Goal: Task Accomplishment & Management: Manage account settings

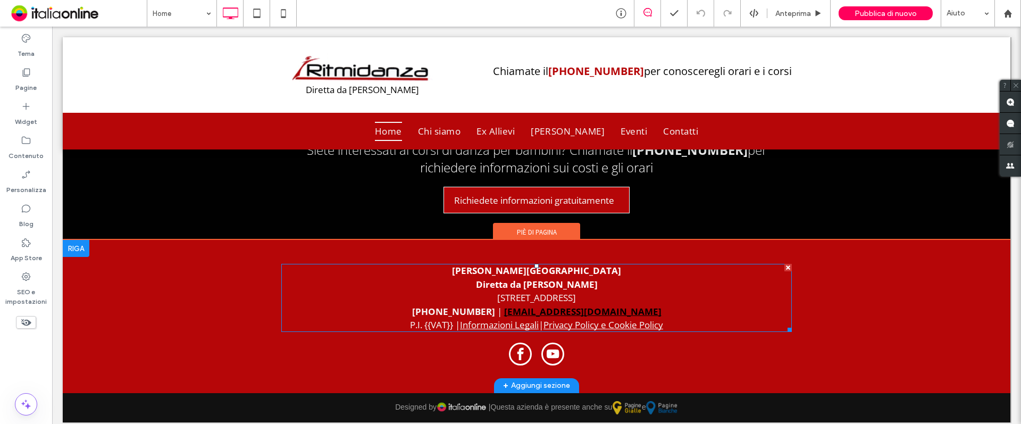
click at [497, 293] on font "[STREET_ADDRESS]" at bounding box center [536, 298] width 79 height 12
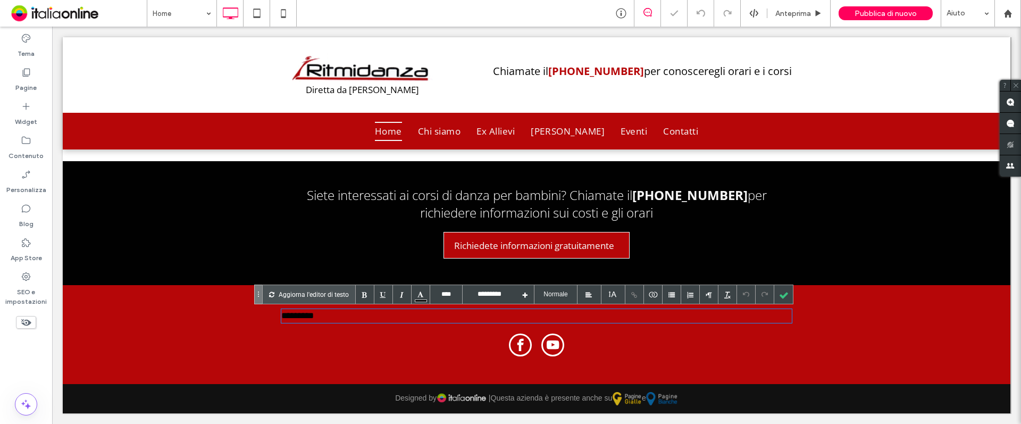
scroll to position [4410, 0]
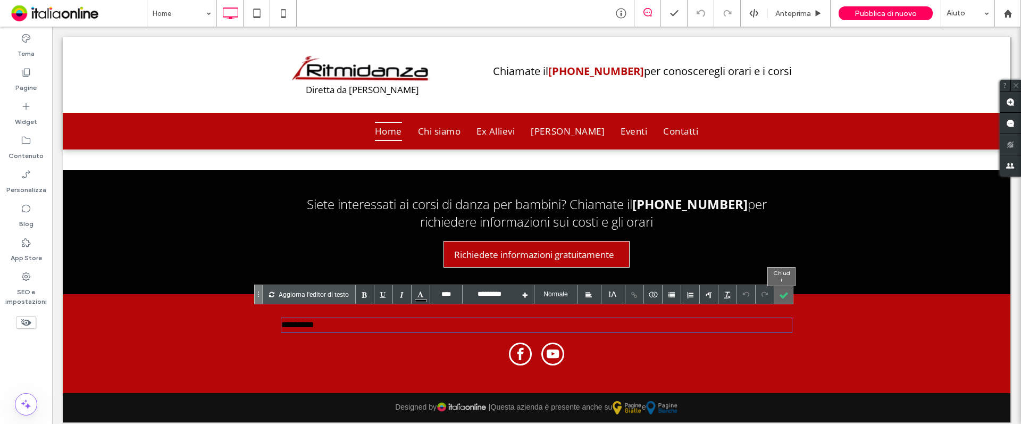
click at [787, 300] on div at bounding box center [784, 294] width 19 height 19
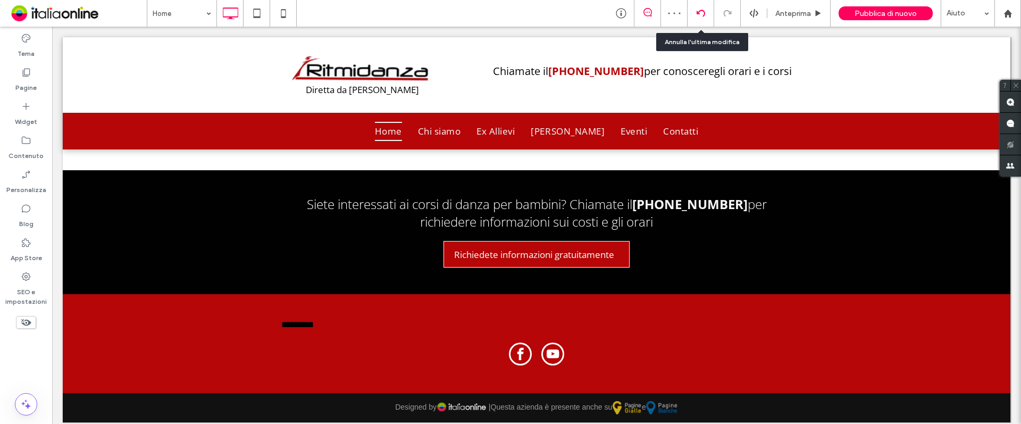
click at [696, 11] on div at bounding box center [701, 13] width 26 height 9
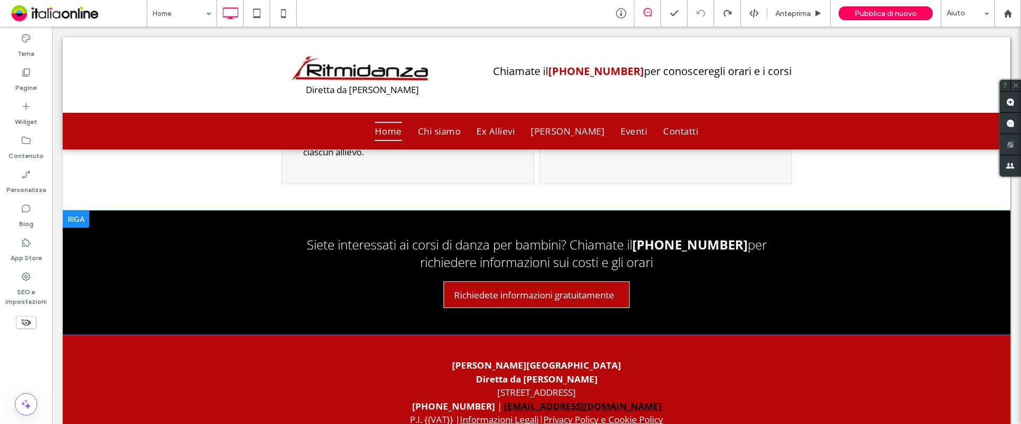
scroll to position [4465, 0]
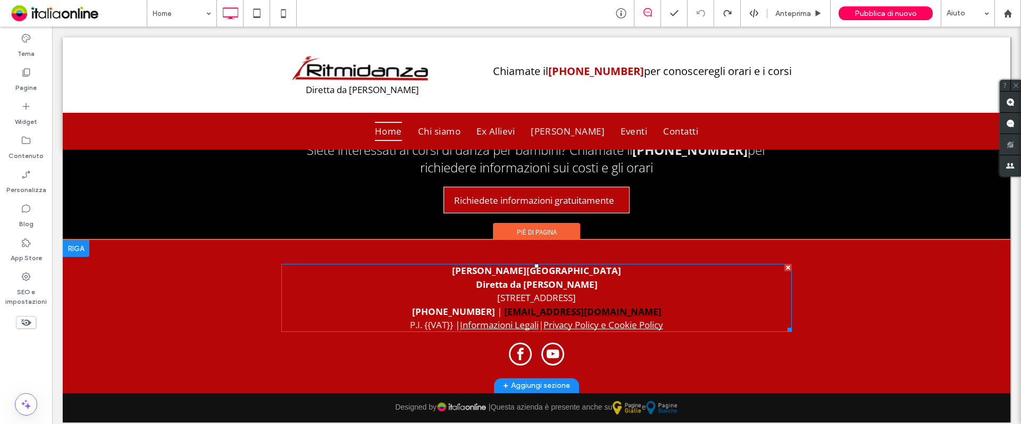
click at [497, 292] on font "[STREET_ADDRESS]" at bounding box center [536, 298] width 79 height 12
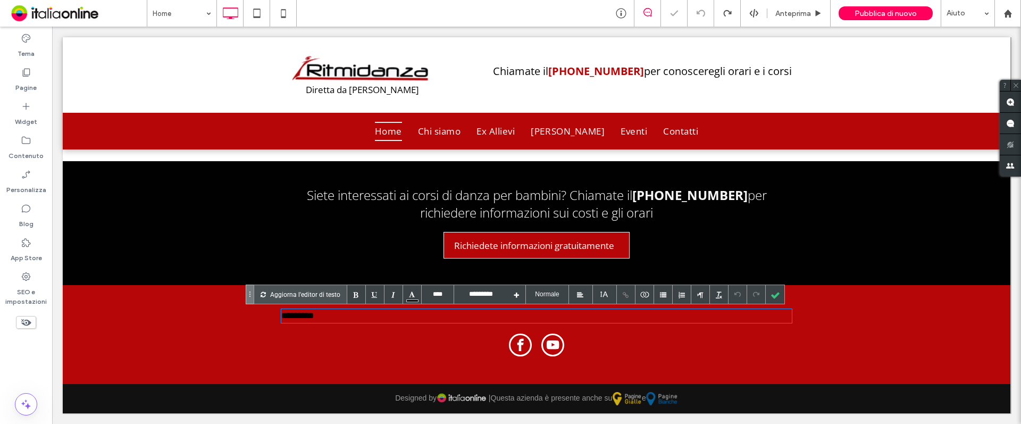
scroll to position [4410, 0]
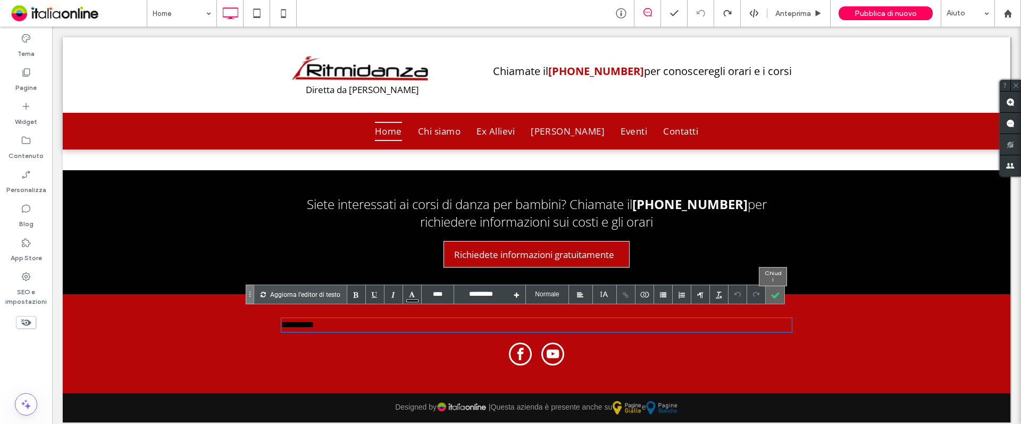
click at [771, 293] on div at bounding box center [775, 294] width 19 height 19
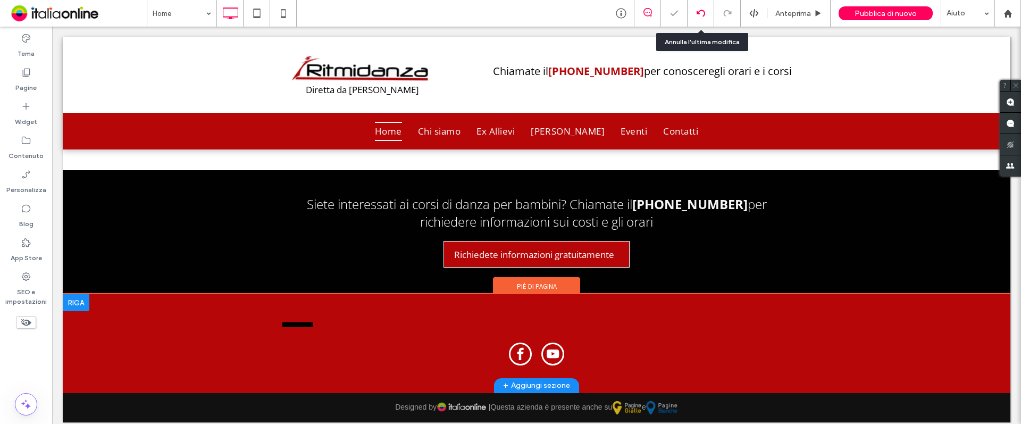
click at [701, 14] on icon at bounding box center [701, 13] width 9 height 9
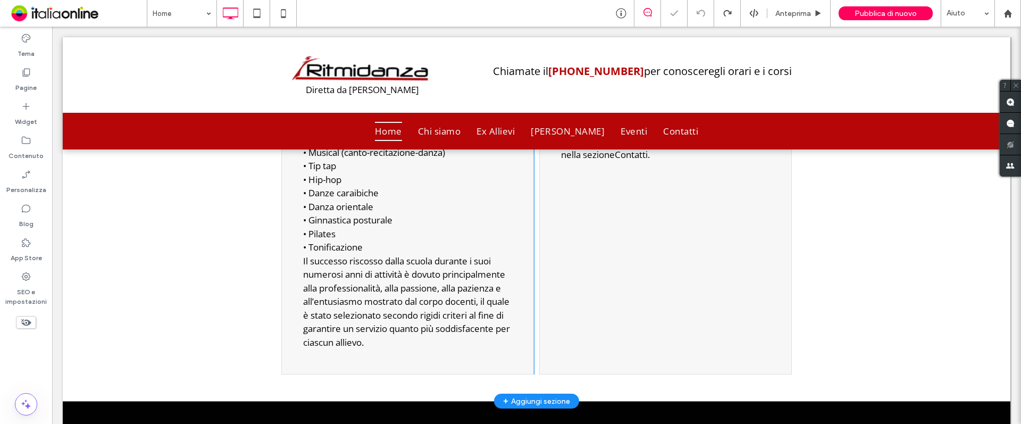
scroll to position [4465, 0]
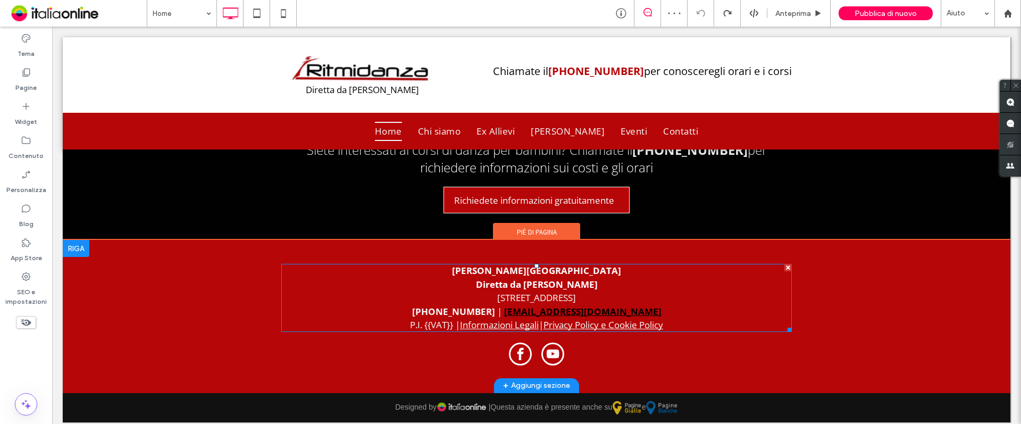
click at [519, 264] on link "[PERSON_NAME][GEOGRAPHIC_DATA]" at bounding box center [536, 270] width 169 height 12
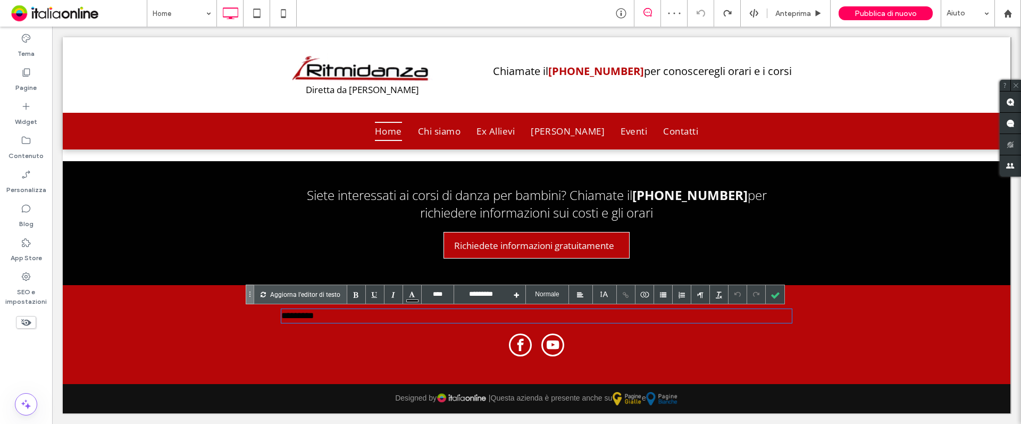
scroll to position [4410, 0]
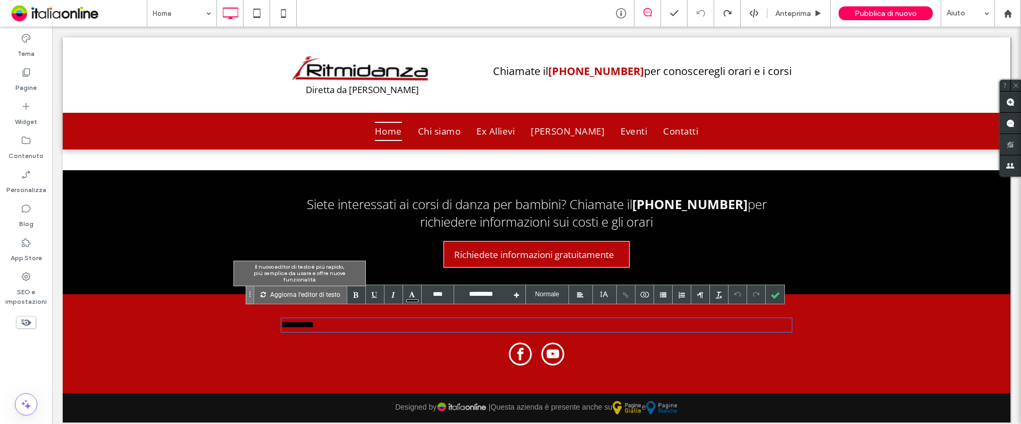
click at [318, 293] on p "Aggiorna l'editor di testo" at bounding box center [305, 294] width 70 height 19
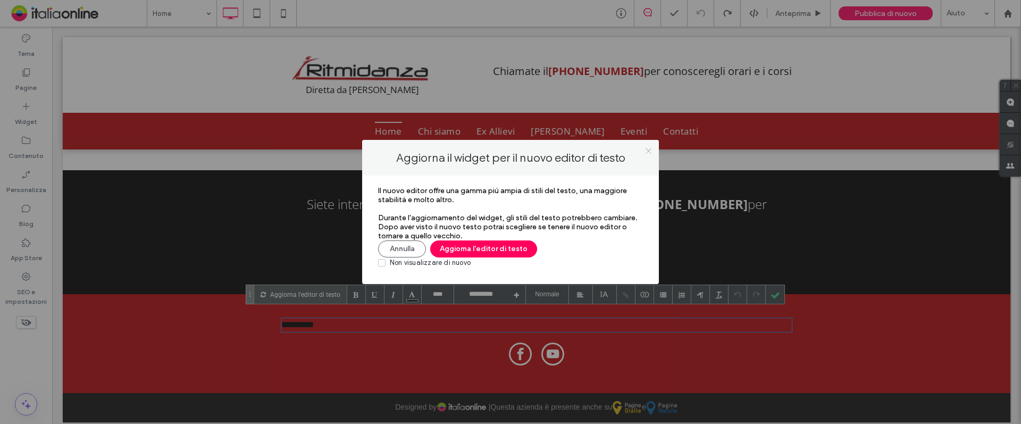
click at [645, 147] on icon at bounding box center [649, 151] width 8 height 8
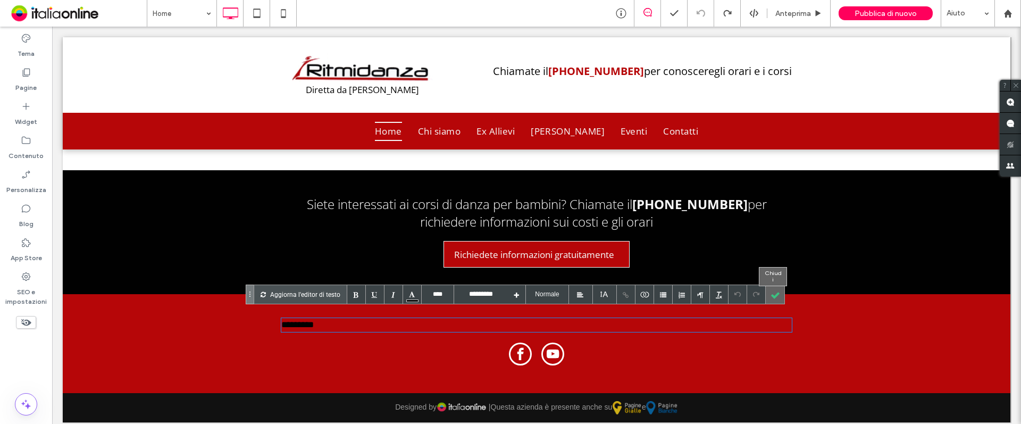
click at [774, 290] on div at bounding box center [775, 294] width 19 height 19
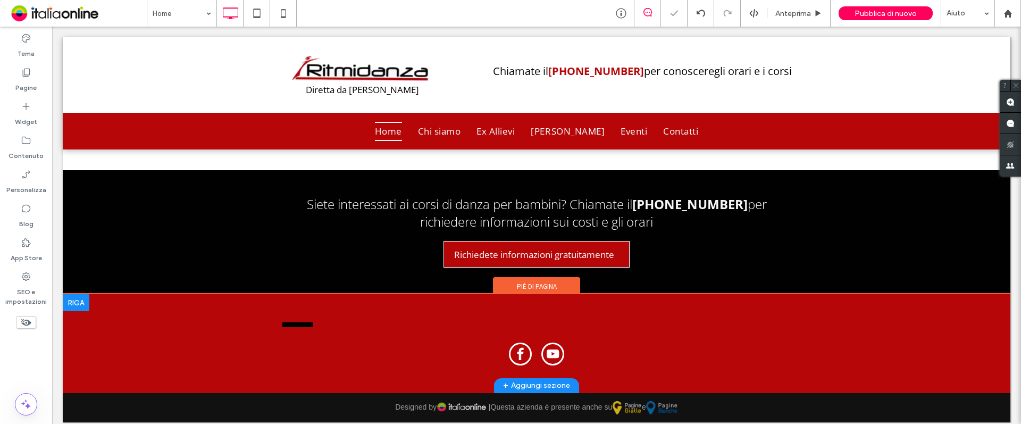
scroll to position [4331, 0]
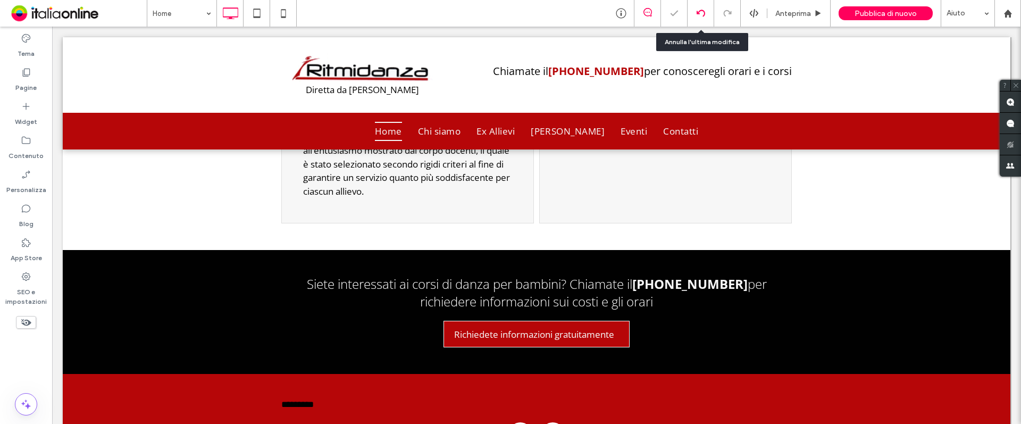
click at [696, 12] on div at bounding box center [701, 13] width 26 height 9
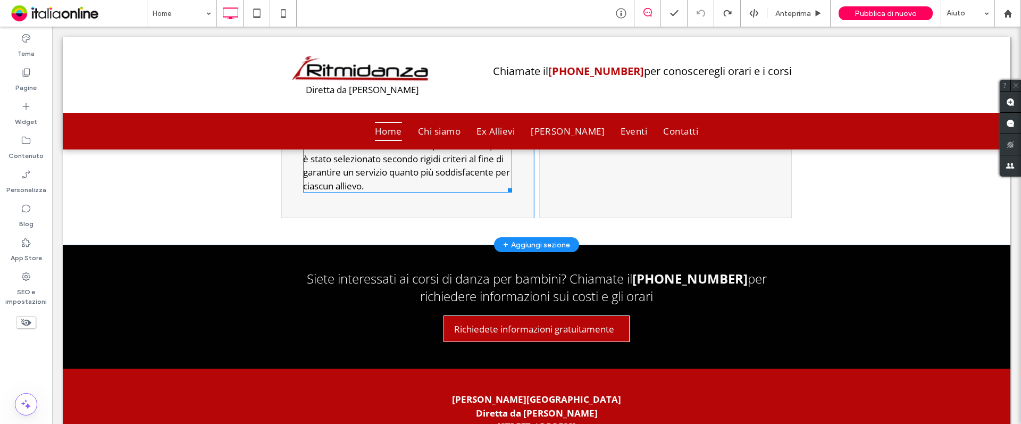
scroll to position [4465, 0]
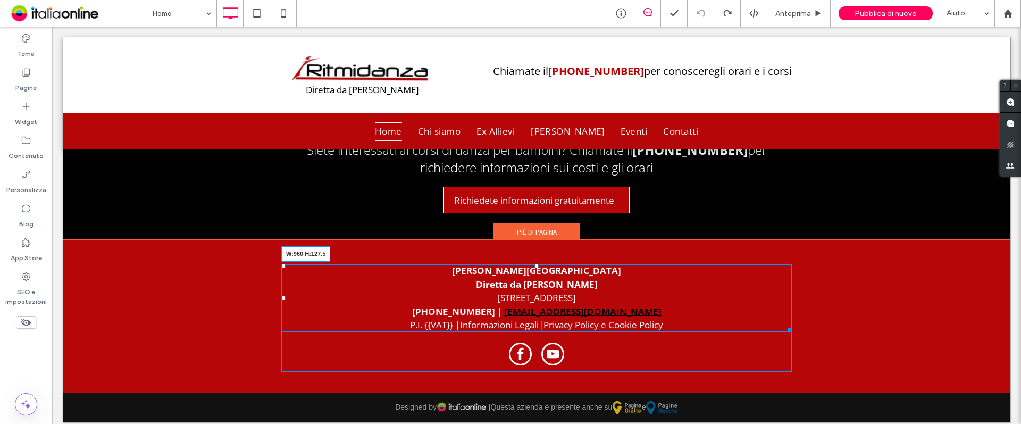
drag, startPoint x: 778, startPoint y: 322, endPoint x: 786, endPoint y: 329, distance: 10.5
click at [786, 329] on div "[PERSON_NAME][GEOGRAPHIC_DATA] Diretta da [PERSON_NAME] [STREET_ADDRESS] [PHONE…" at bounding box center [537, 316] width 948 height 153
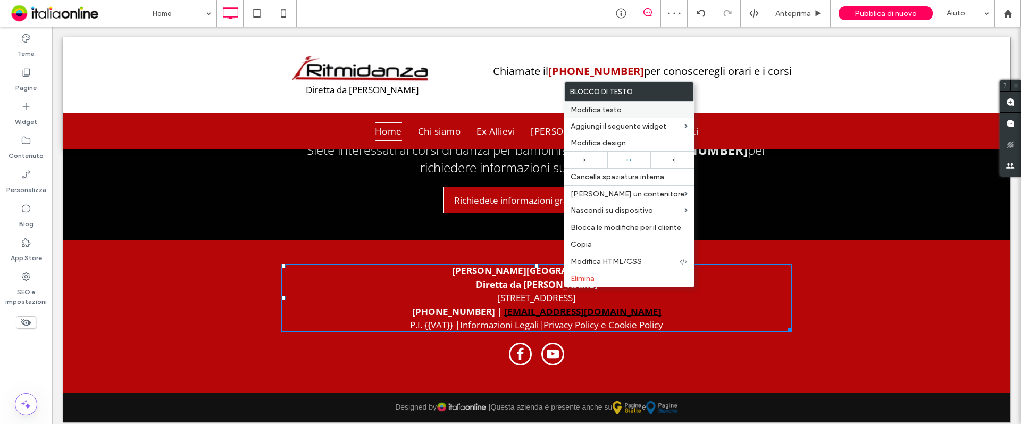
click at [587, 111] on span "Modifica testo" at bounding box center [596, 109] width 51 height 9
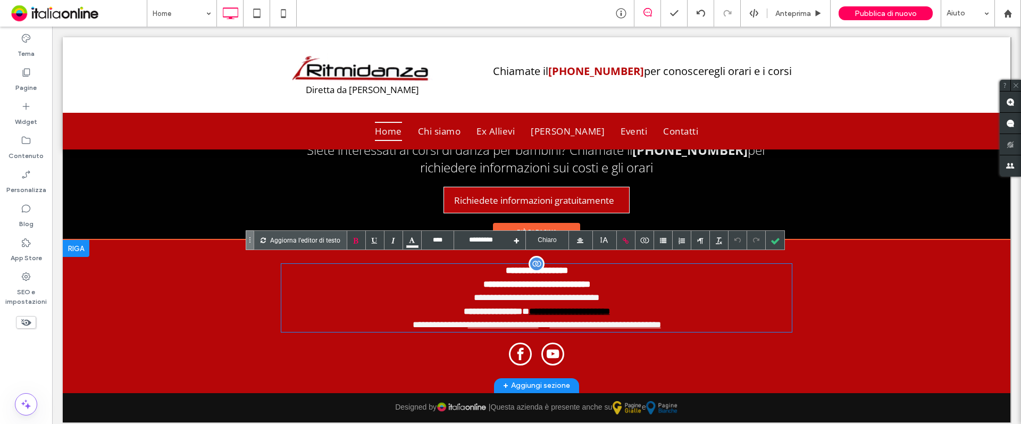
click at [520, 293] on font "**********" at bounding box center [537, 297] width 126 height 9
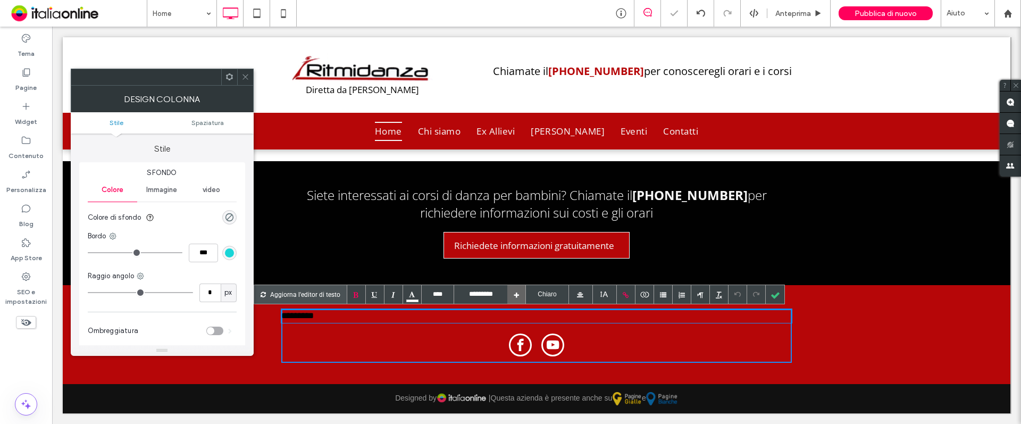
scroll to position [4410, 0]
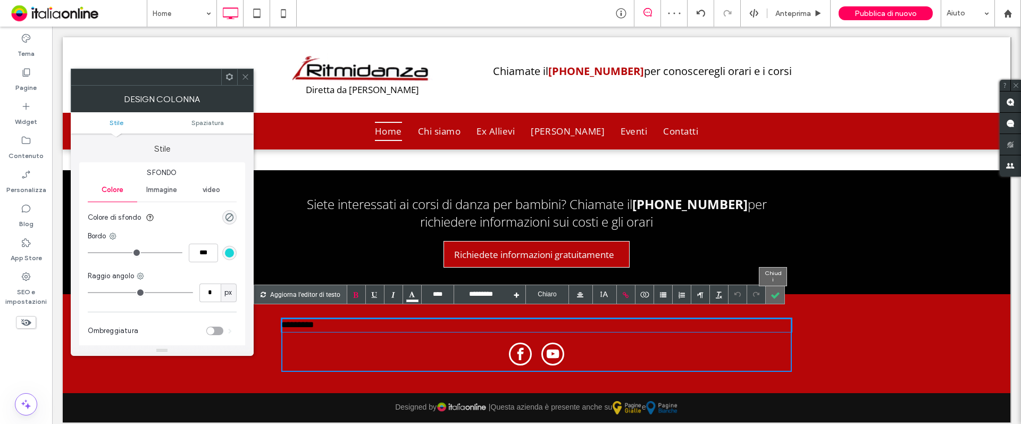
click at [766, 293] on div at bounding box center [775, 294] width 19 height 19
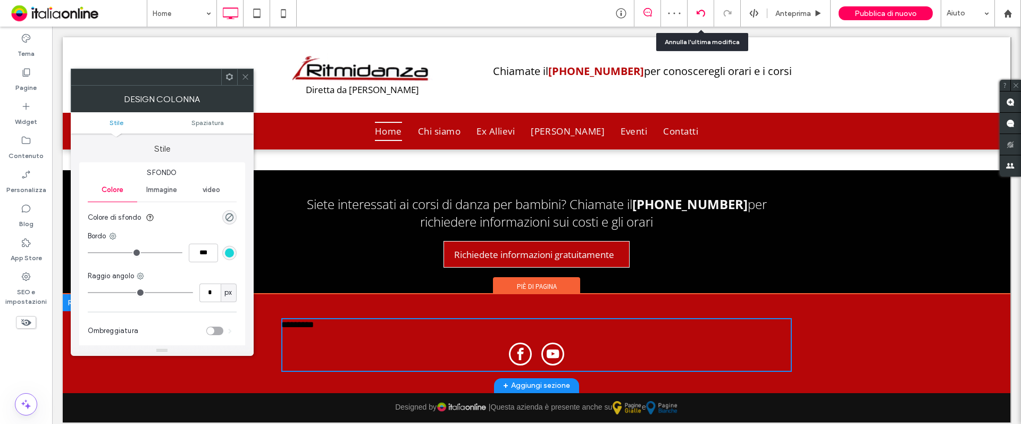
click at [702, 11] on use at bounding box center [700, 13] width 9 height 7
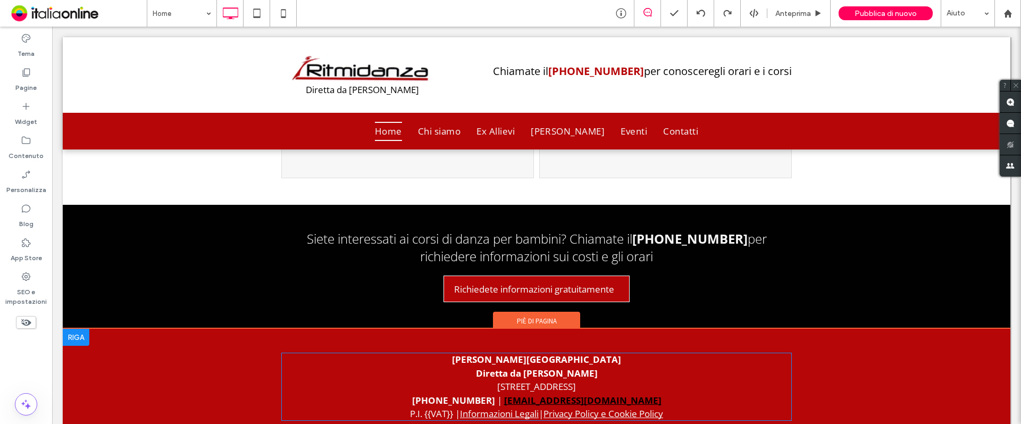
scroll to position [4465, 0]
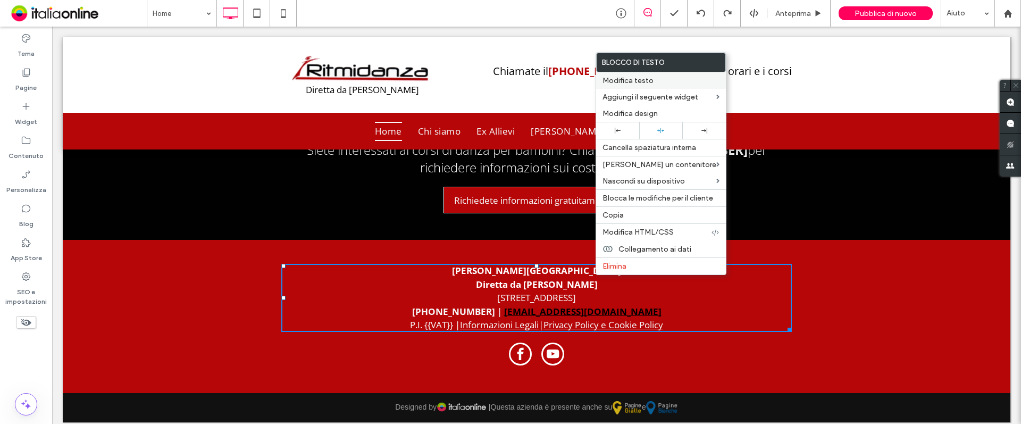
click at [630, 79] on span "Modifica testo" at bounding box center [628, 80] width 51 height 9
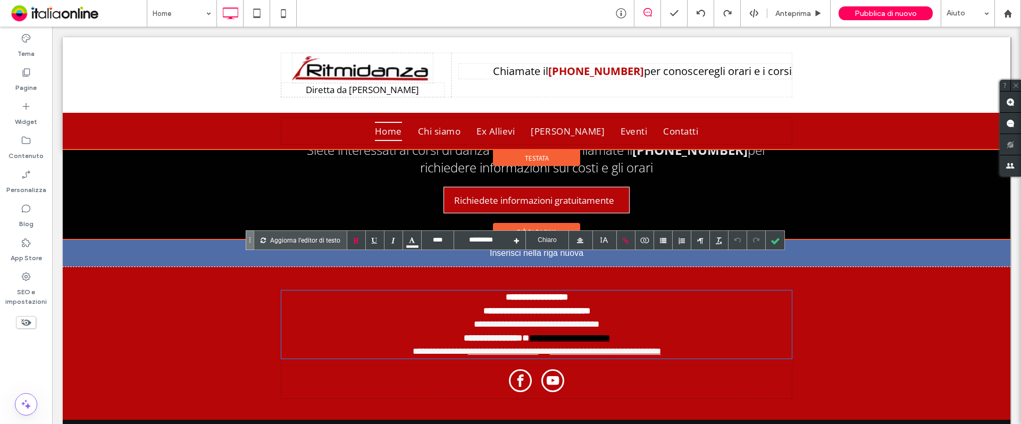
drag, startPoint x: 486, startPoint y: 260, endPoint x: 433, endPoint y: 256, distance: 53.3
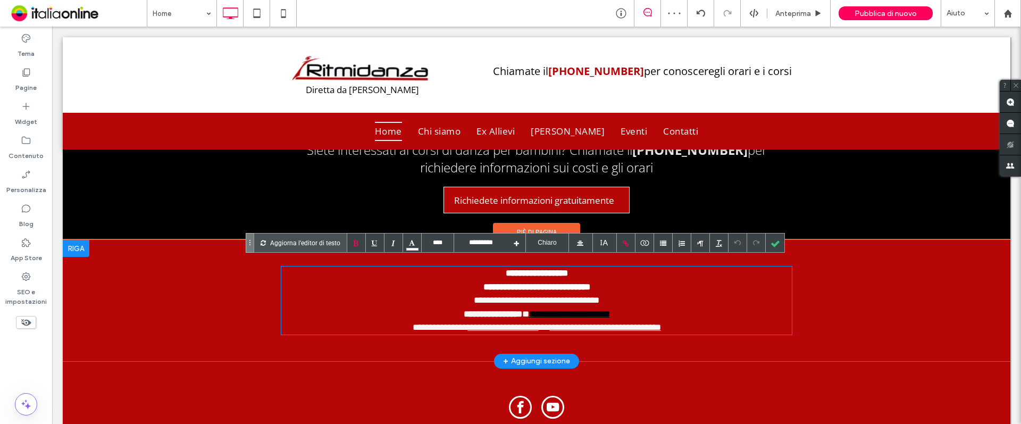
click at [464, 310] on span "**********" at bounding box center [493, 314] width 59 height 9
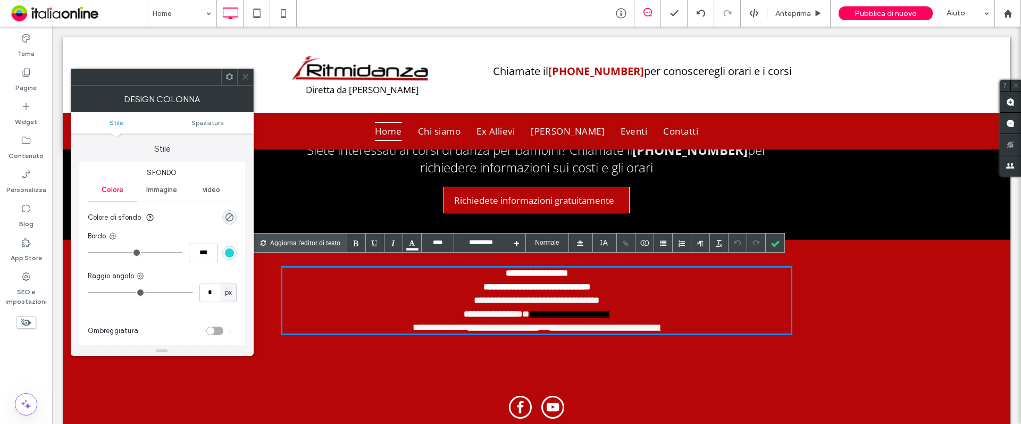
click at [488, 296] on font "**********" at bounding box center [537, 300] width 126 height 9
click at [522, 296] on font "**********" at bounding box center [537, 300] width 126 height 9
click at [556, 296] on font "**********" at bounding box center [536, 300] width 163 height 9
click at [593, 296] on font "**********" at bounding box center [537, 300] width 159 height 9
click at [774, 242] on div at bounding box center [775, 243] width 19 height 19
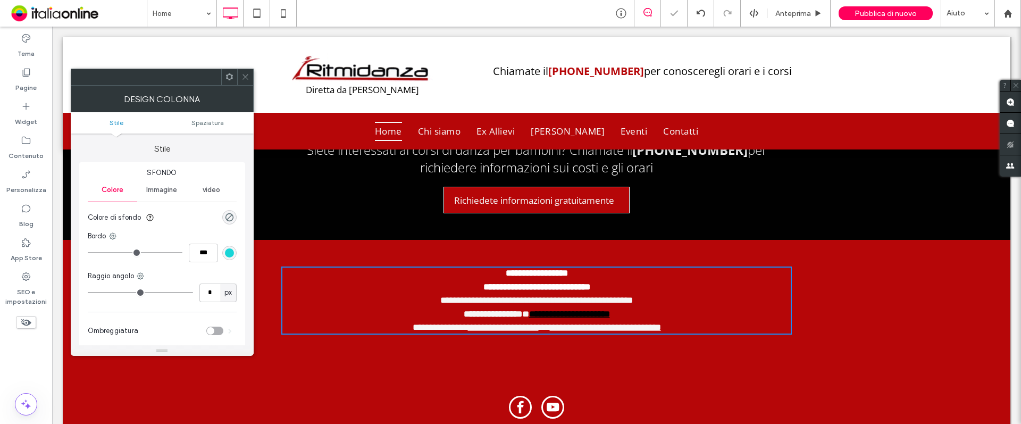
click at [243, 77] on icon at bounding box center [246, 77] width 8 height 8
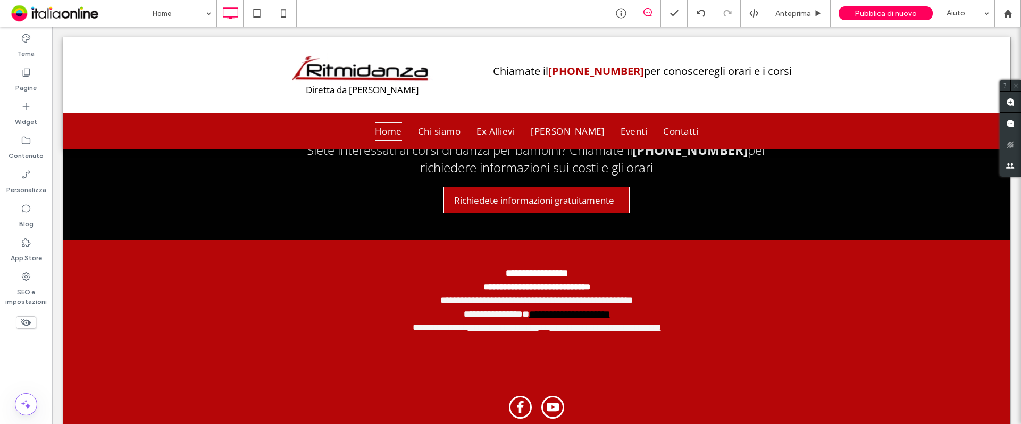
scroll to position [269, 0]
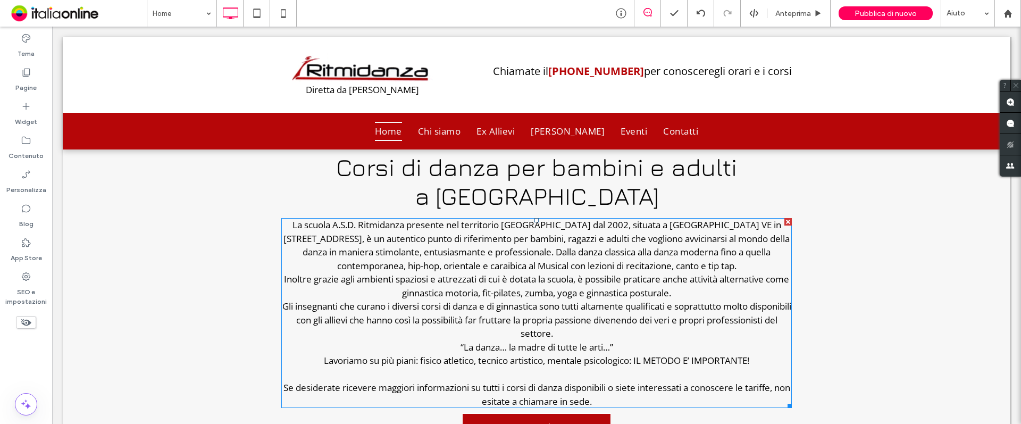
click at [716, 227] on div "La scuola A.S.D. Ritmidanza presente nel territorio [GEOGRAPHIC_DATA] dal 2002,…" at bounding box center [536, 245] width 511 height 54
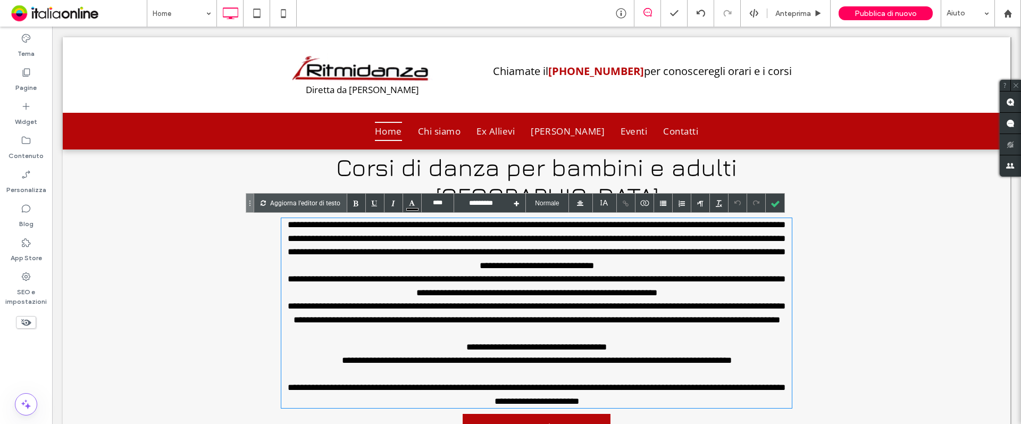
click at [741, 227] on div "**********" at bounding box center [536, 245] width 511 height 54
click at [296, 232] on div "**********" at bounding box center [536, 245] width 511 height 54
click at [769, 202] on div at bounding box center [775, 203] width 19 height 19
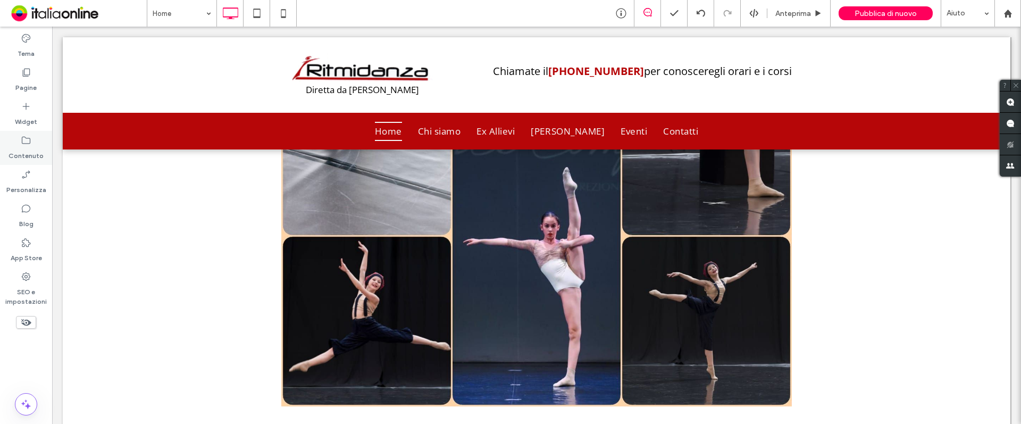
scroll to position [907, 0]
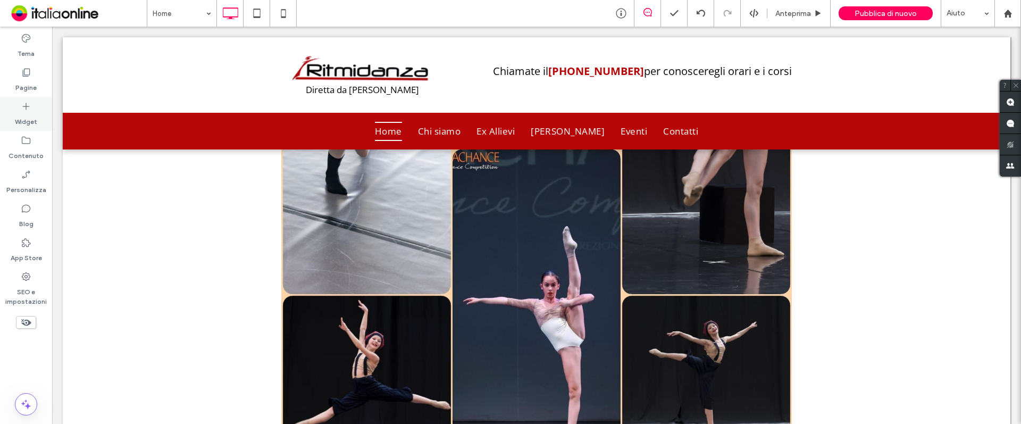
drag, startPoint x: 24, startPoint y: 76, endPoint x: 36, endPoint y: 111, distance: 37.5
click at [24, 76] on icon at bounding box center [26, 72] width 11 height 11
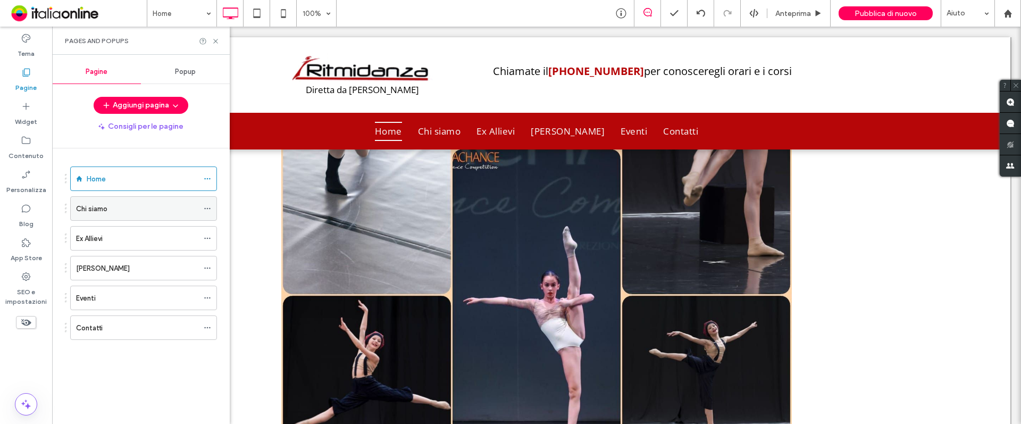
click at [102, 205] on label "Chi siamo" at bounding box center [91, 209] width 31 height 19
click at [214, 40] on icon at bounding box center [216, 41] width 8 height 8
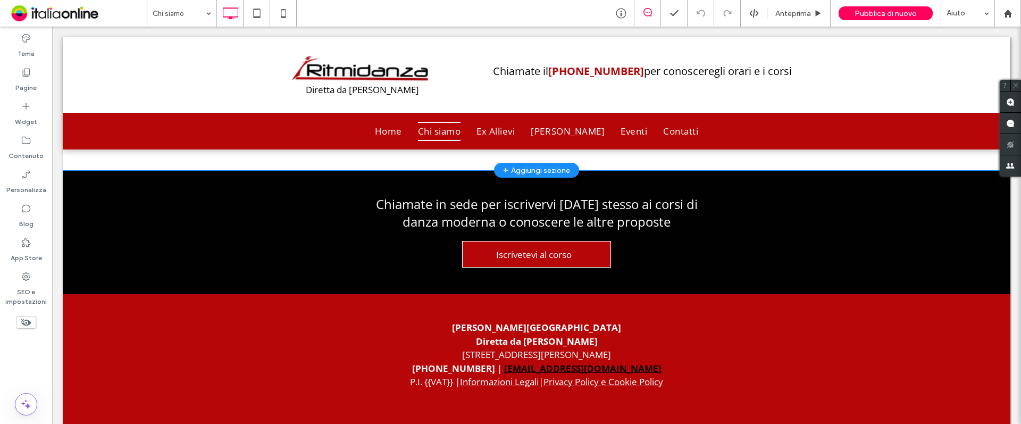
scroll to position [1354, 0]
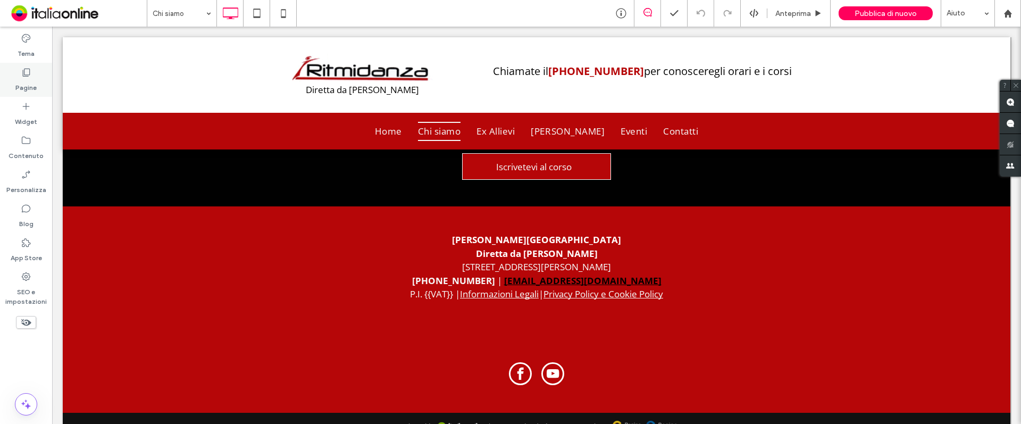
click at [24, 86] on label "Pagine" at bounding box center [25, 85] width 21 height 15
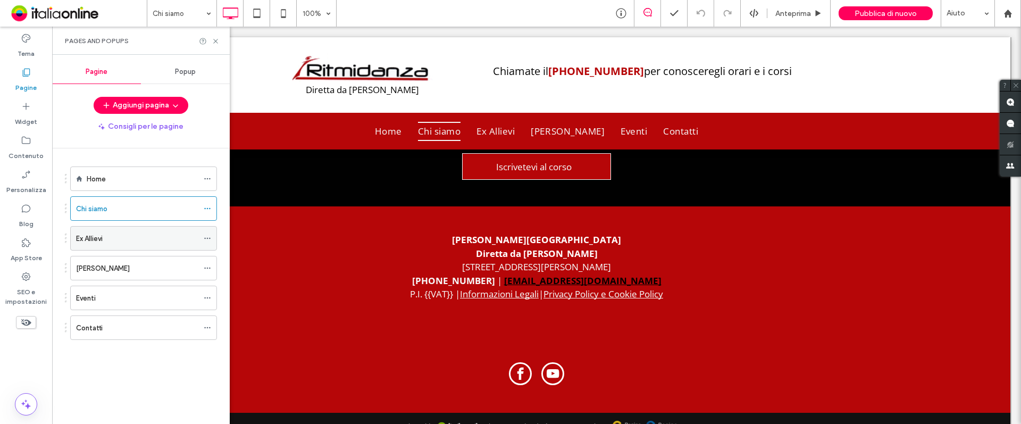
click at [117, 239] on div "Ex Allievi" at bounding box center [137, 238] width 122 height 11
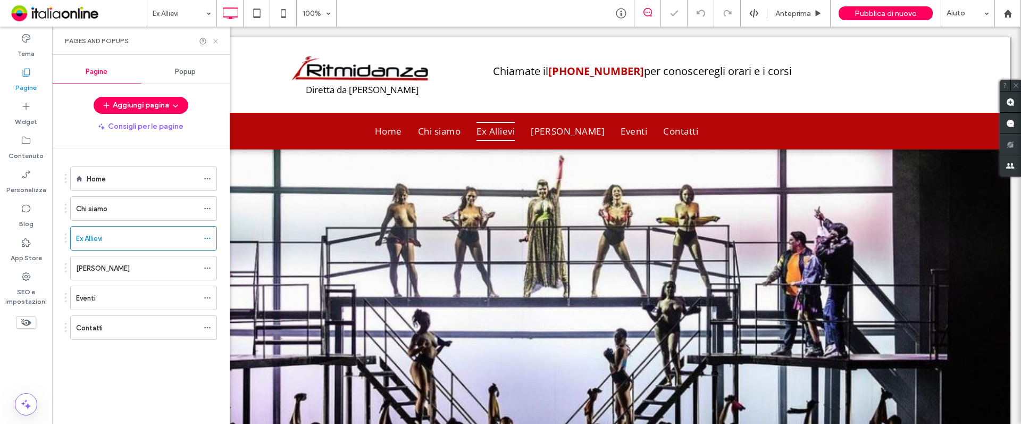
click at [214, 41] on icon at bounding box center [216, 41] width 8 height 8
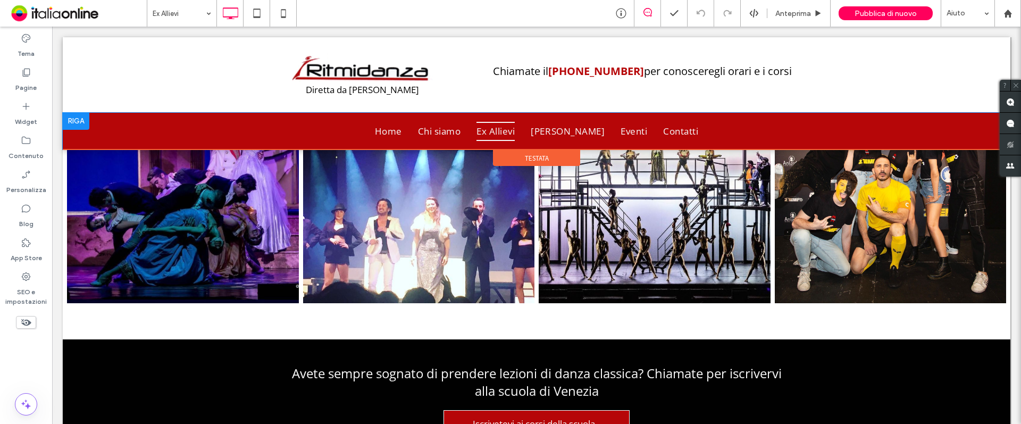
scroll to position [2075, 0]
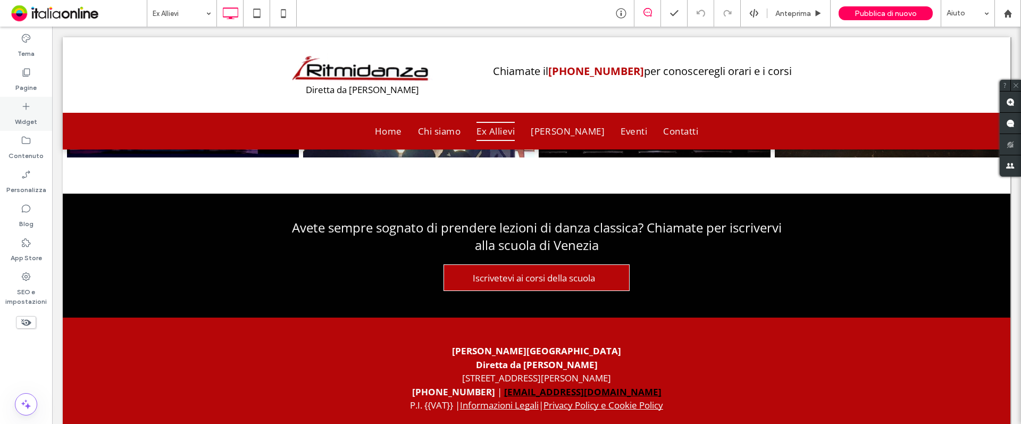
click at [12, 83] on div "Pagine" at bounding box center [26, 80] width 52 height 34
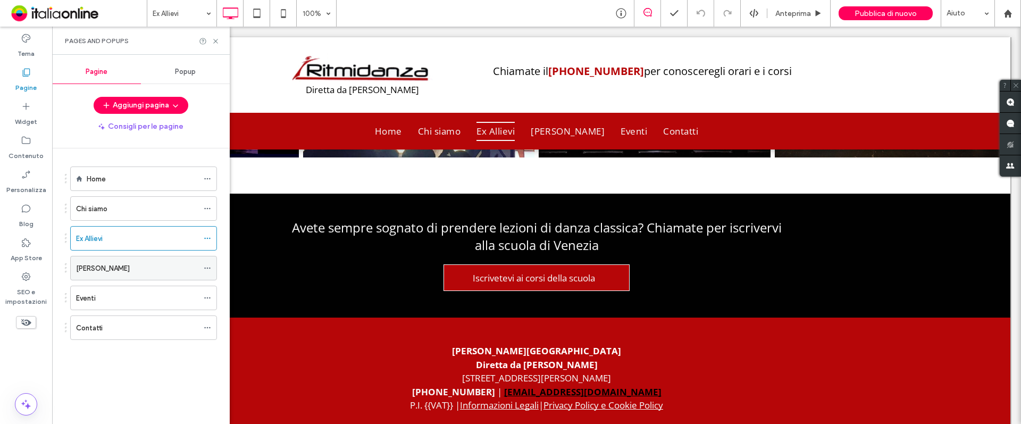
click at [111, 270] on label "[PERSON_NAME]" at bounding box center [103, 268] width 54 height 19
click at [216, 41] on icon at bounding box center [216, 41] width 8 height 8
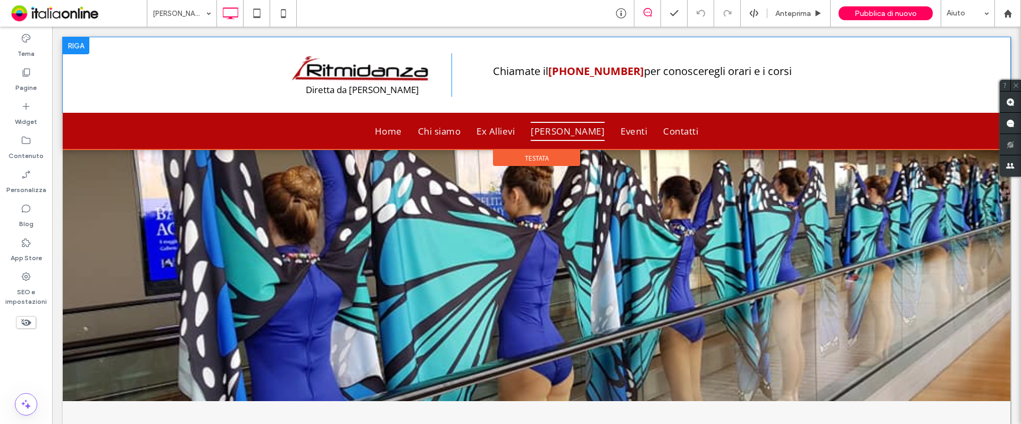
scroll to position [240, 0]
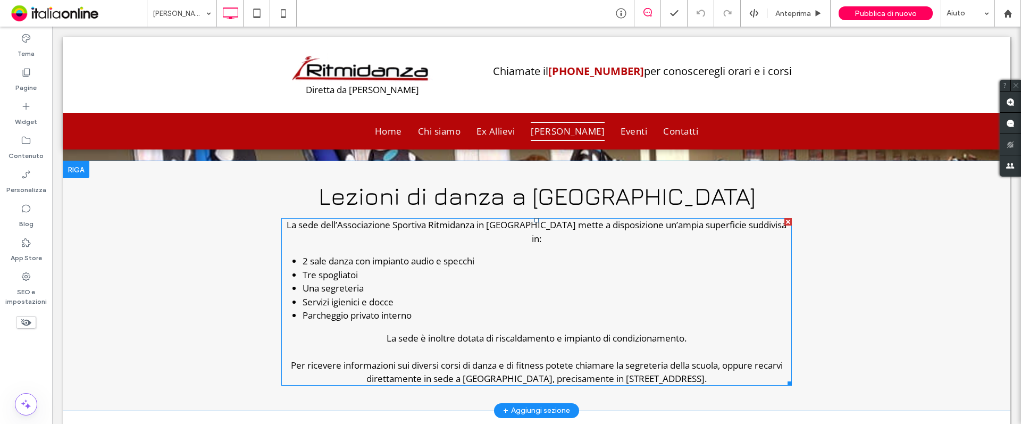
click at [536, 227] on div "La sede dell’Associazione Sportiva Ritmidanza in [GEOGRAPHIC_DATA] mette a disp…" at bounding box center [536, 231] width 511 height 27
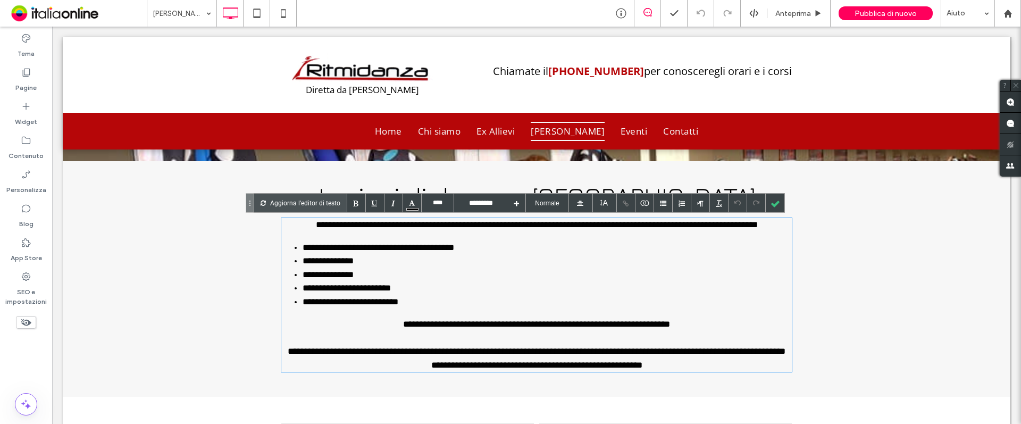
click at [548, 224] on div "**********" at bounding box center [536, 225] width 511 height 14
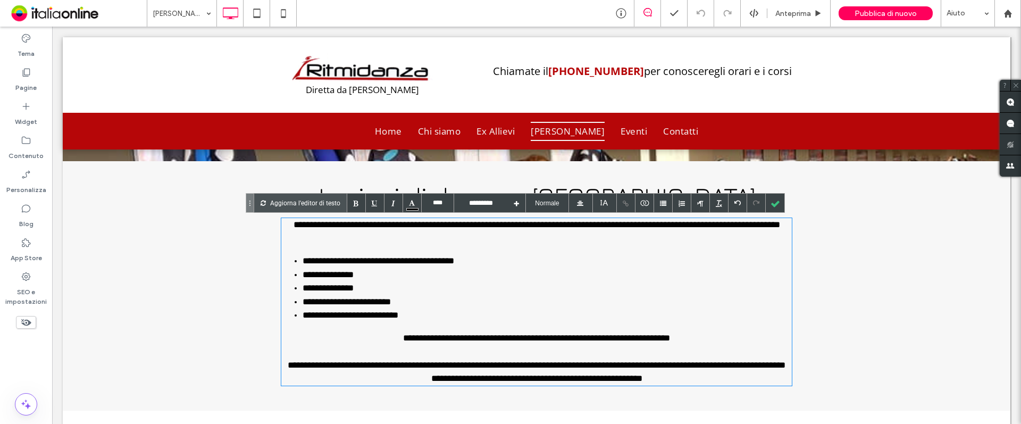
click at [670, 377] on div "**********" at bounding box center [536, 372] width 511 height 27
click at [773, 209] on div at bounding box center [775, 203] width 19 height 19
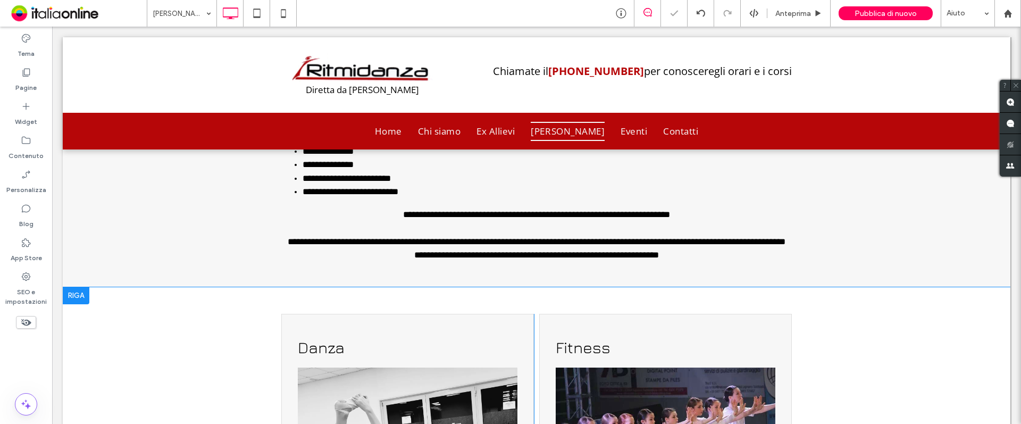
scroll to position [559, 0]
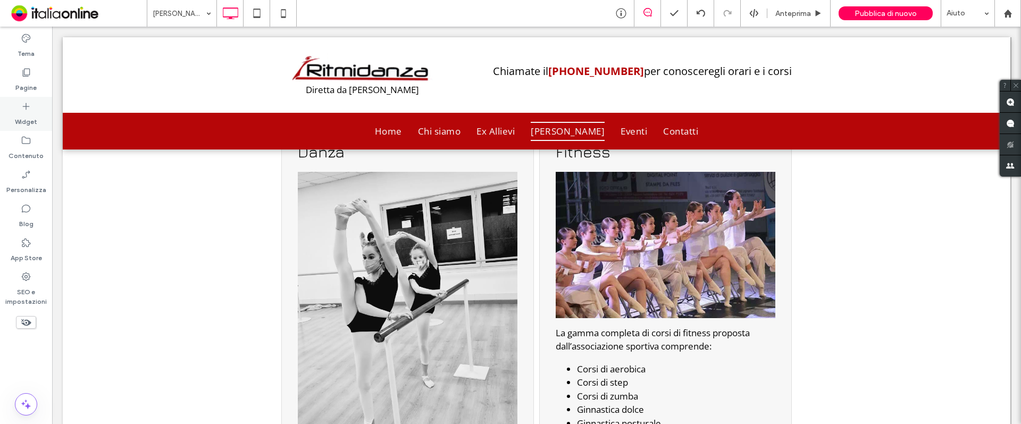
drag, startPoint x: 17, startPoint y: 76, endPoint x: 46, endPoint y: 114, distance: 47.9
click at [17, 76] on div "Pagine" at bounding box center [26, 80] width 52 height 34
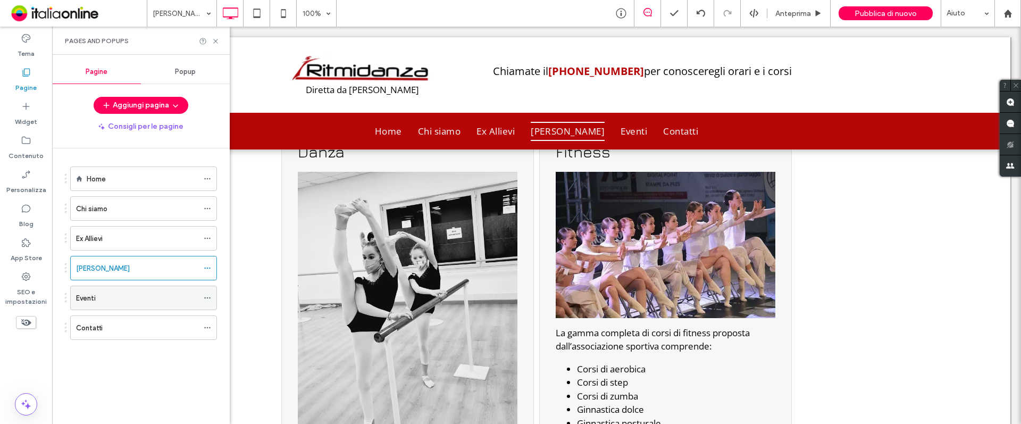
click at [129, 296] on div "Eventi" at bounding box center [137, 298] width 122 height 11
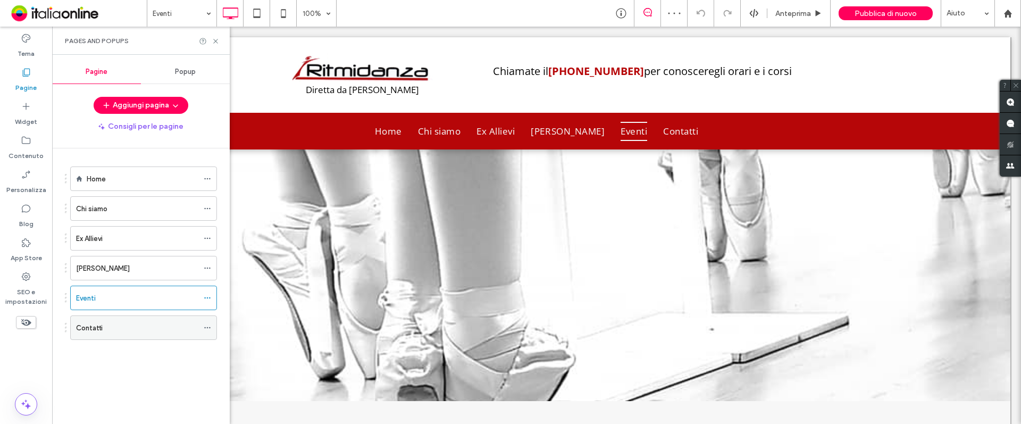
click at [103, 328] on div "Contatti" at bounding box center [137, 327] width 122 height 11
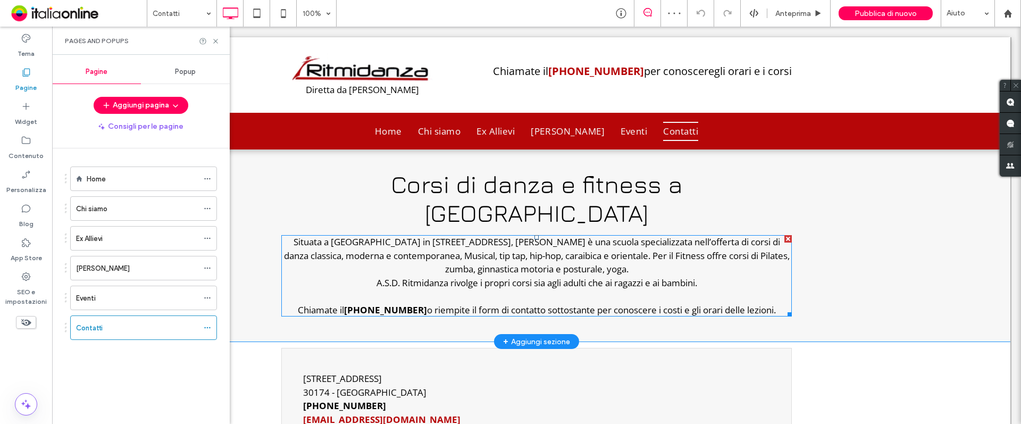
click at [411, 235] on div "Situata a [GEOGRAPHIC_DATA] in [STREET_ADDRESS], [PERSON_NAME] è una scuola spe…" at bounding box center [536, 255] width 511 height 41
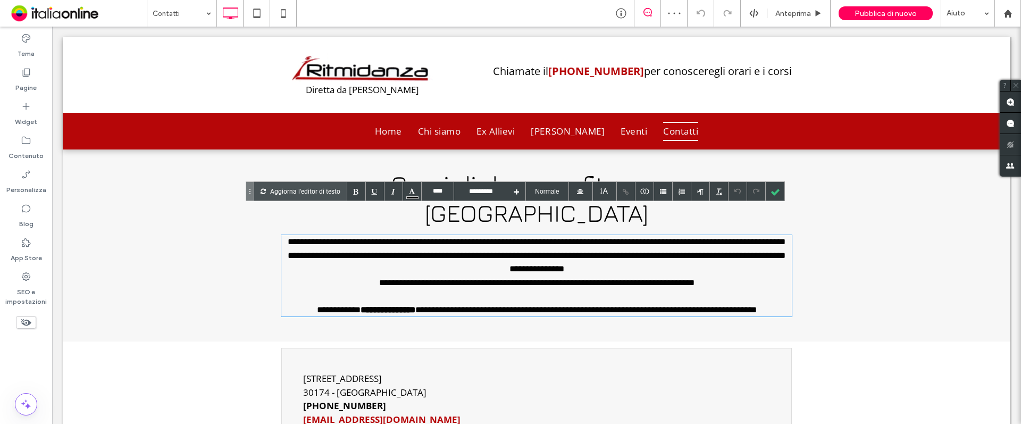
drag, startPoint x: 425, startPoint y: 214, endPoint x: 462, endPoint y: 214, distance: 37.2
click at [425, 235] on div "**********" at bounding box center [536, 255] width 511 height 41
click at [346, 372] on div "[STREET_ADDRESS]" at bounding box center [536, 379] width 467 height 14
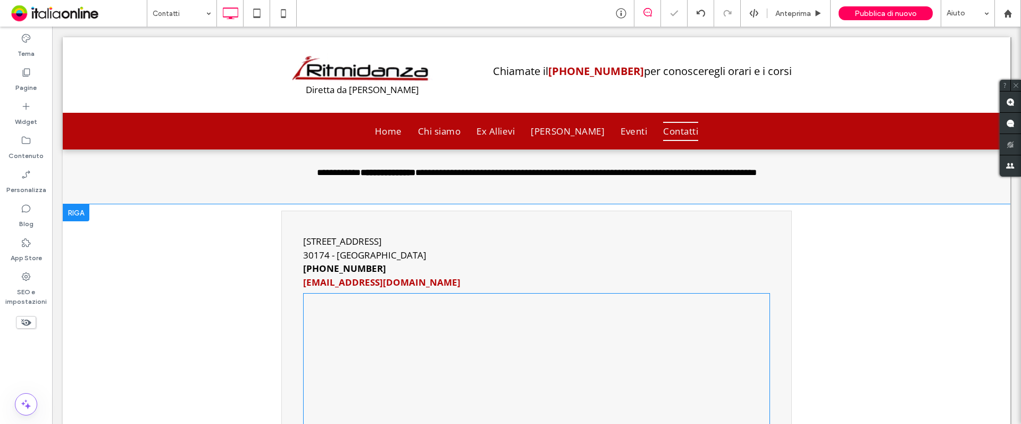
scroll to position [160, 0]
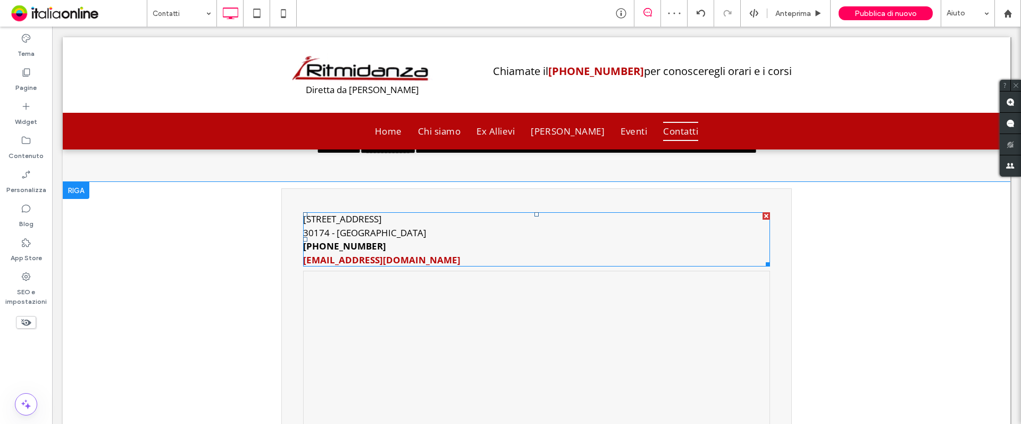
click at [331, 212] on div "[STREET_ADDRESS]" at bounding box center [536, 219] width 467 height 14
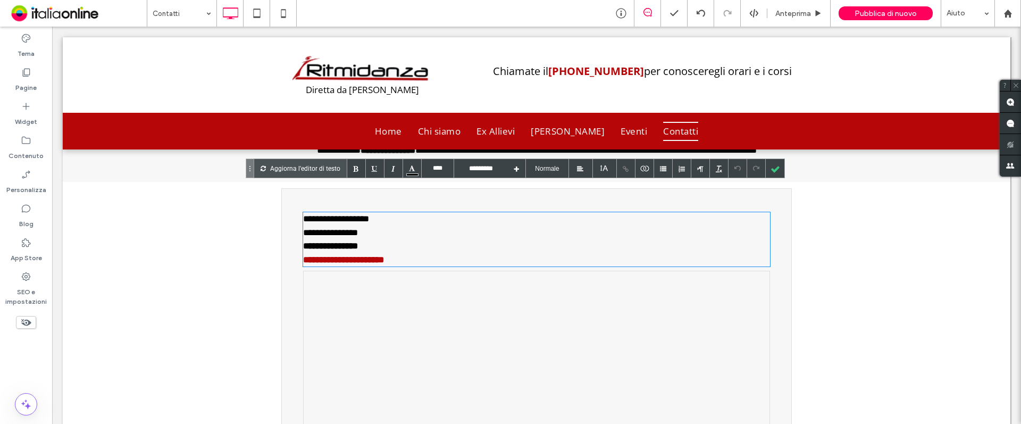
click at [375, 212] on div "**********" at bounding box center [536, 219] width 467 height 14
drag, startPoint x: 766, startPoint y: 167, endPoint x: 744, endPoint y: 180, distance: 26.3
click at [767, 167] on div at bounding box center [775, 168] width 19 height 19
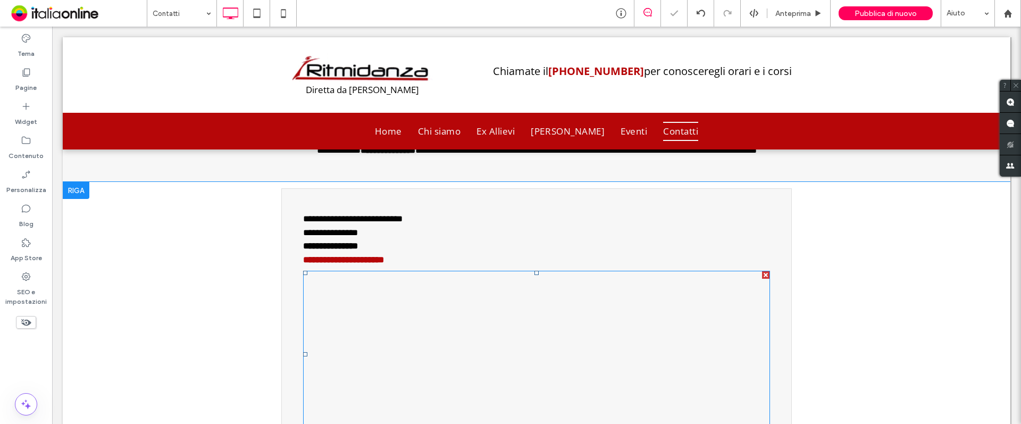
click at [561, 331] on span at bounding box center [537, 353] width 466 height 165
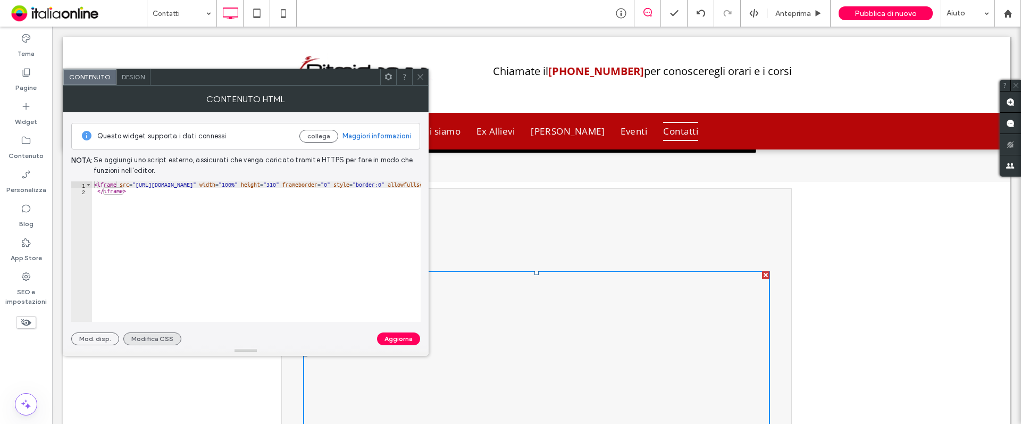
click at [148, 339] on button "Modifica CSS" at bounding box center [152, 339] width 58 height 13
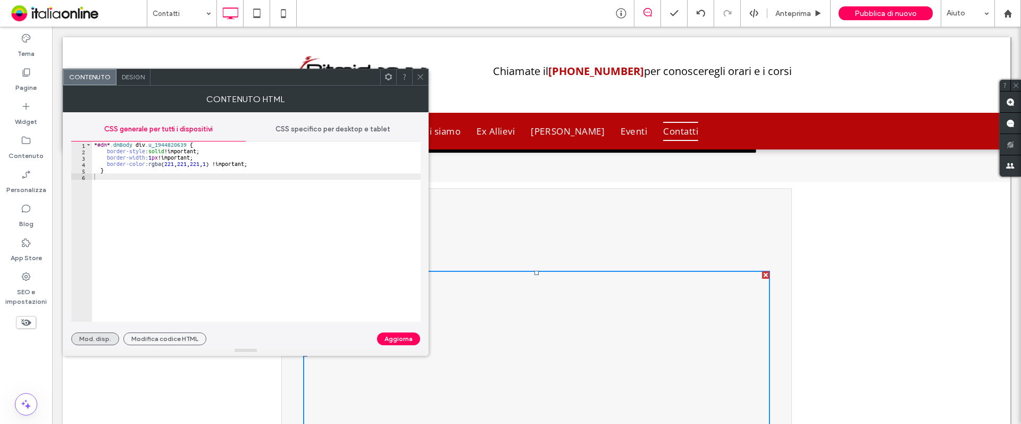
click at [100, 338] on button "Mod. disp." at bounding box center [95, 339] width 48 height 13
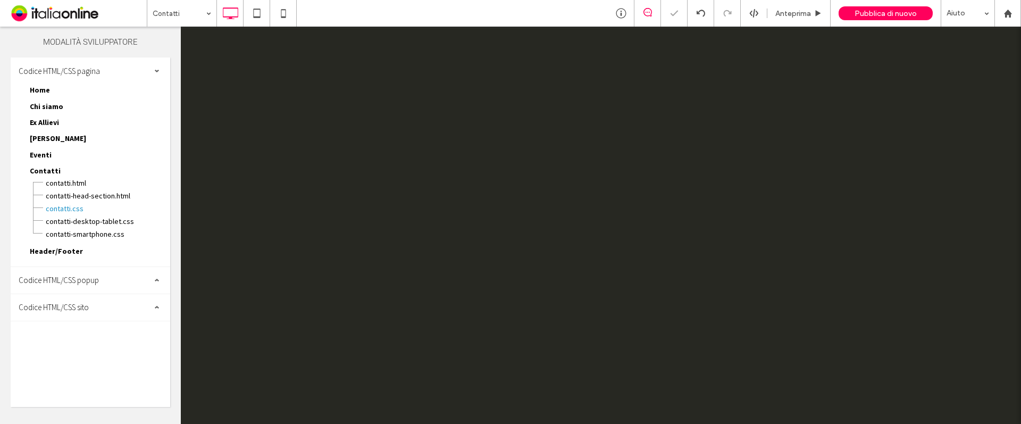
scroll to position [429, 0]
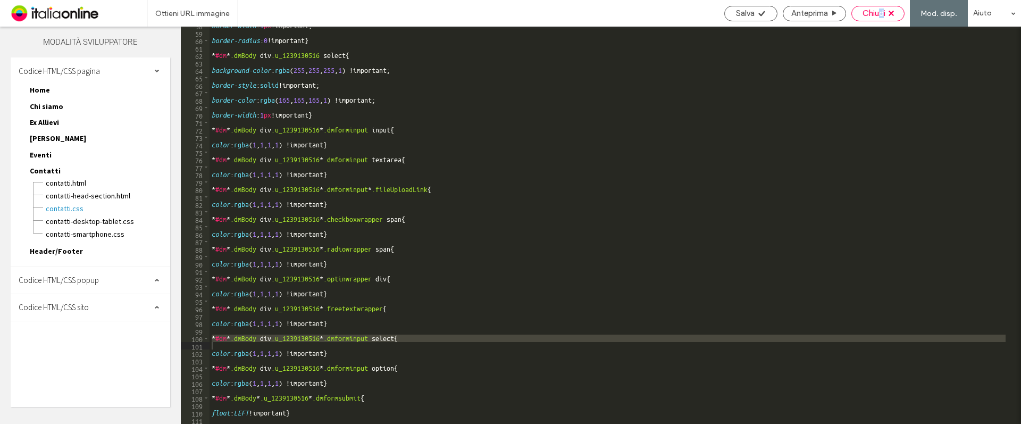
click at [882, 15] on span "Chiudi" at bounding box center [874, 14] width 23 height 10
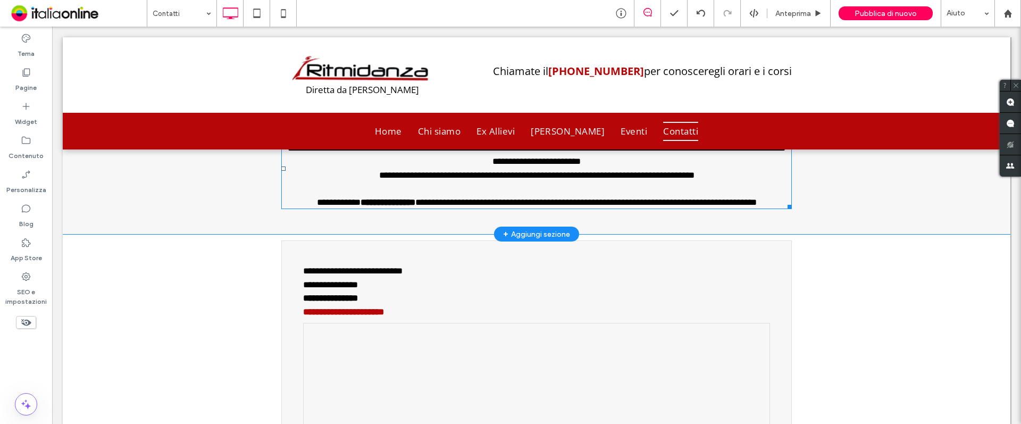
scroll to position [0, 0]
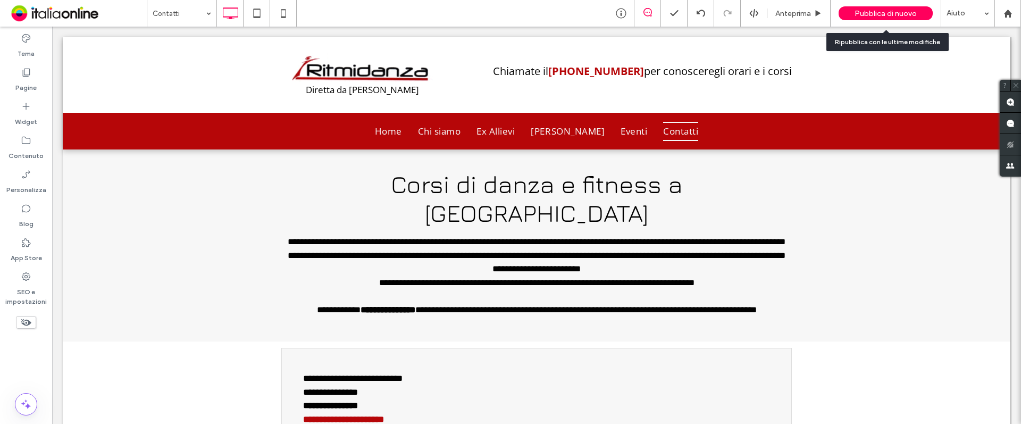
click at [894, 10] on span "Pubblica di nuovo" at bounding box center [886, 13] width 62 height 9
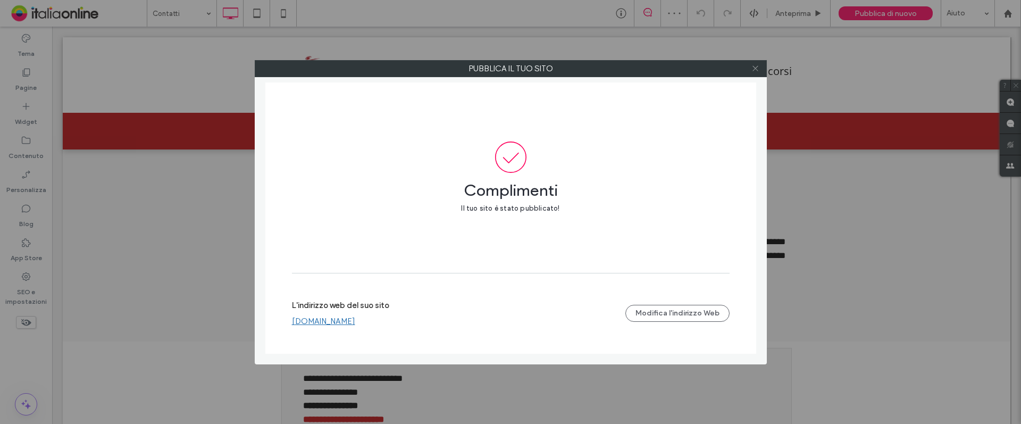
click at [756, 67] on icon at bounding box center [756, 68] width 8 height 8
